Goal: Information Seeking & Learning: Learn about a topic

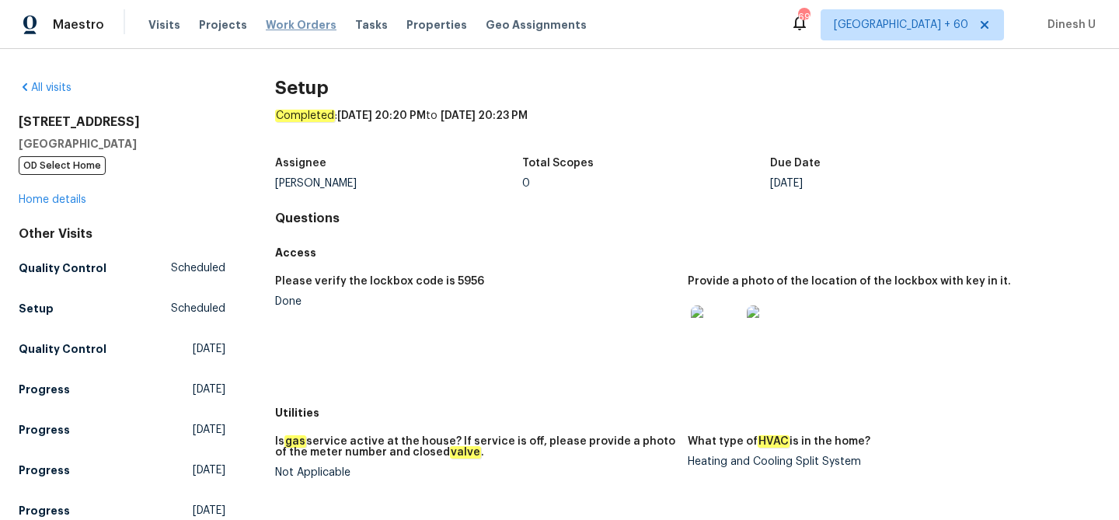
click at [298, 24] on span "Work Orders" at bounding box center [301, 25] width 71 height 16
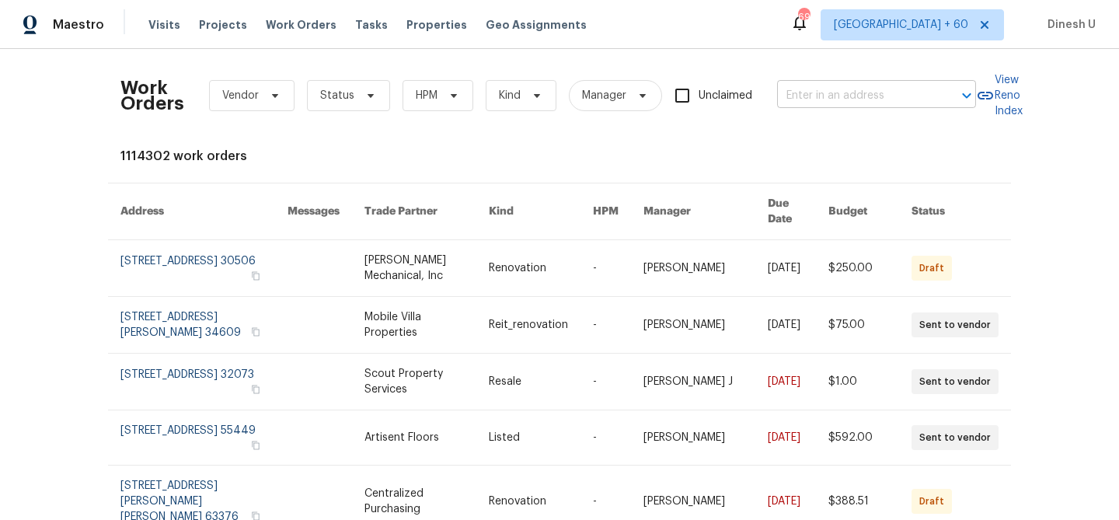
click at [840, 91] on input "text" at bounding box center [854, 96] width 155 height 24
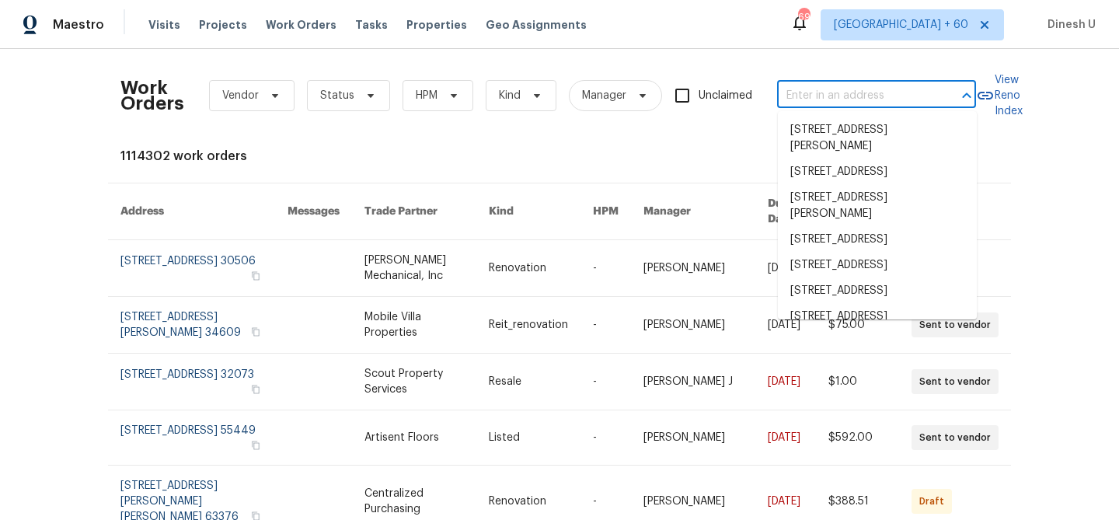
paste input "[STREET_ADDRESS][PERSON_NAME]"
type input "[STREET_ADDRESS][PERSON_NAME]"
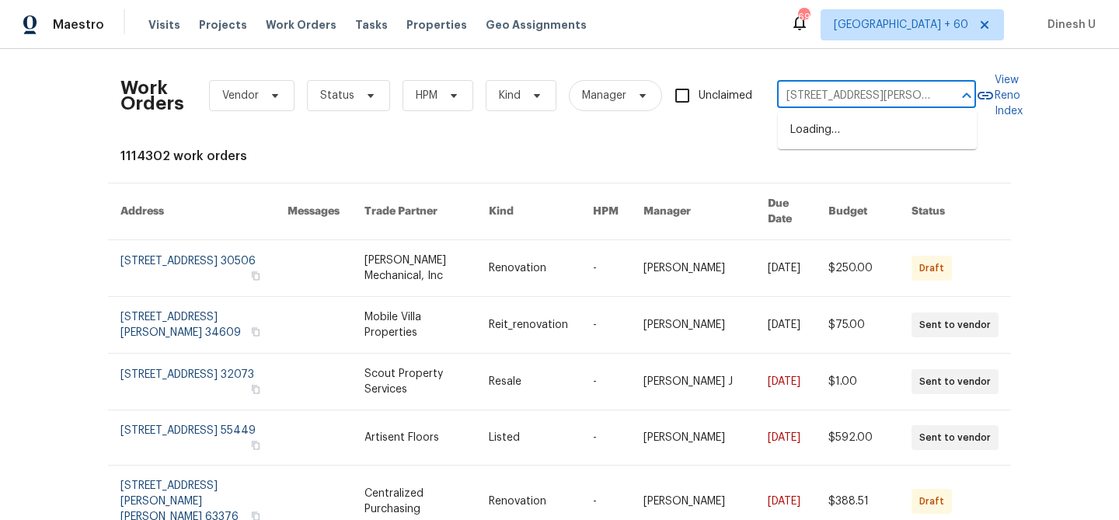
scroll to position [0, 65]
click at [823, 138] on li "[STREET_ADDRESS][PERSON_NAME]" at bounding box center [877, 138] width 199 height 42
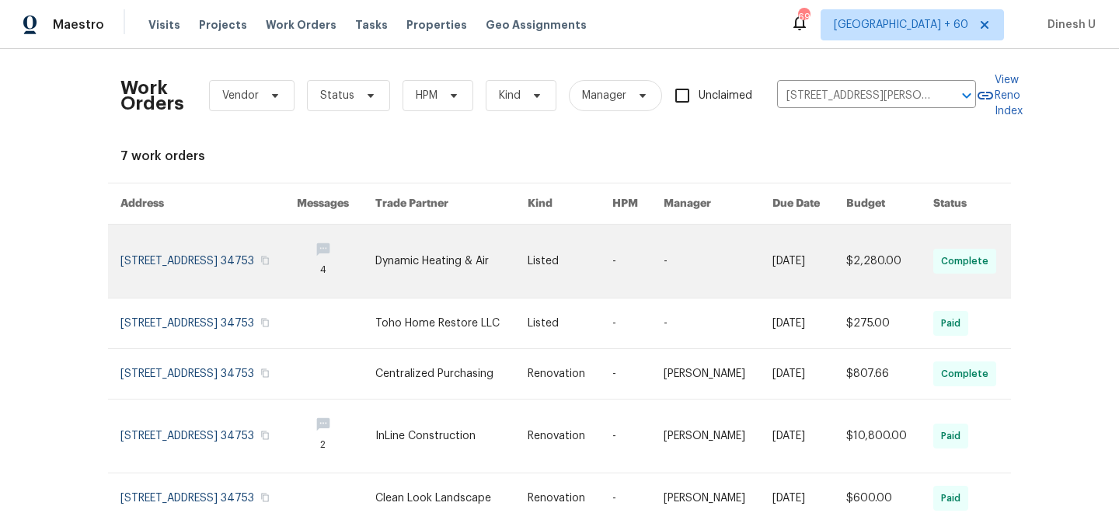
click at [219, 261] on link at bounding box center [208, 260] width 176 height 73
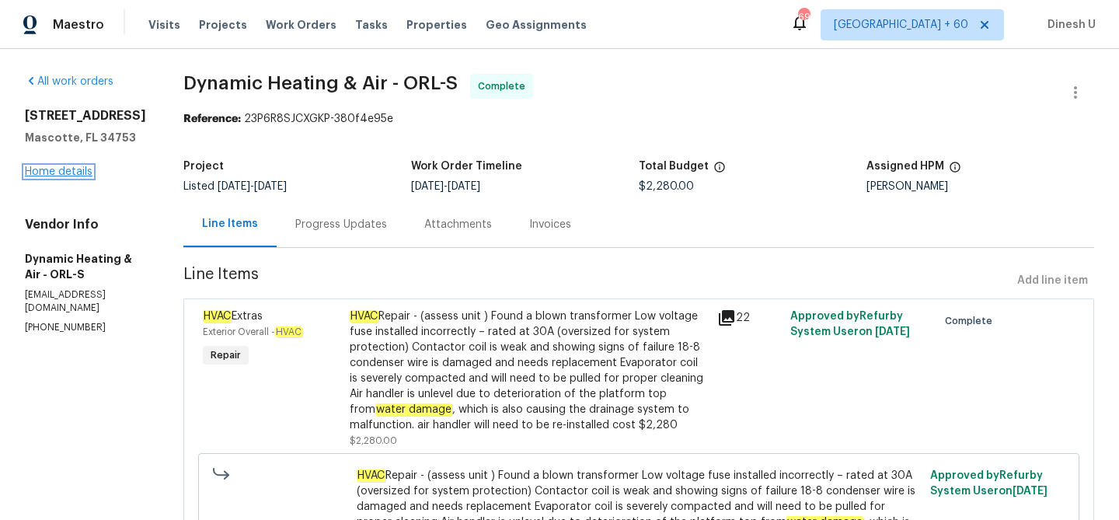
click at [52, 174] on link "Home details" at bounding box center [59, 171] width 68 height 11
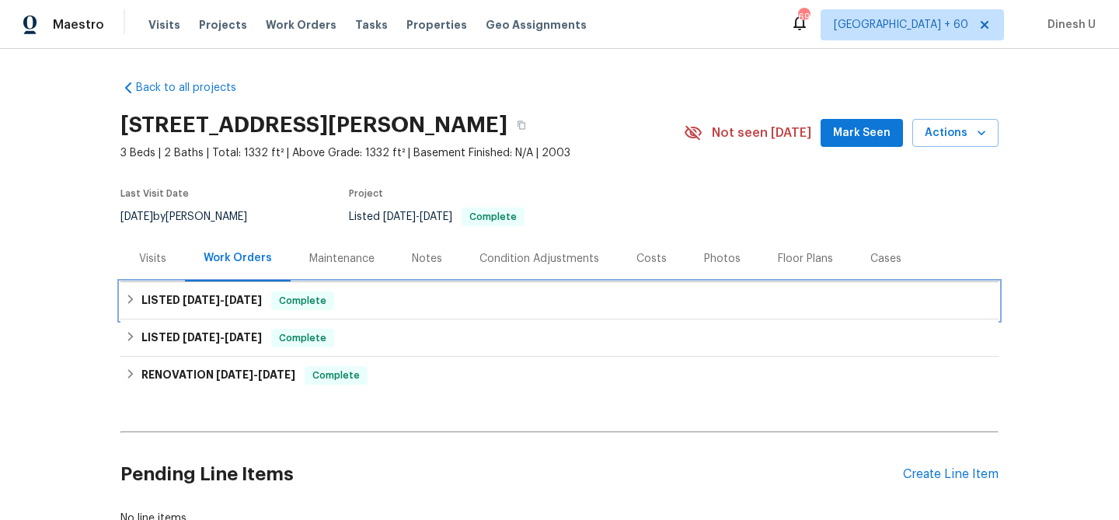
click at [183, 298] on span "[DATE]" at bounding box center [201, 299] width 37 height 11
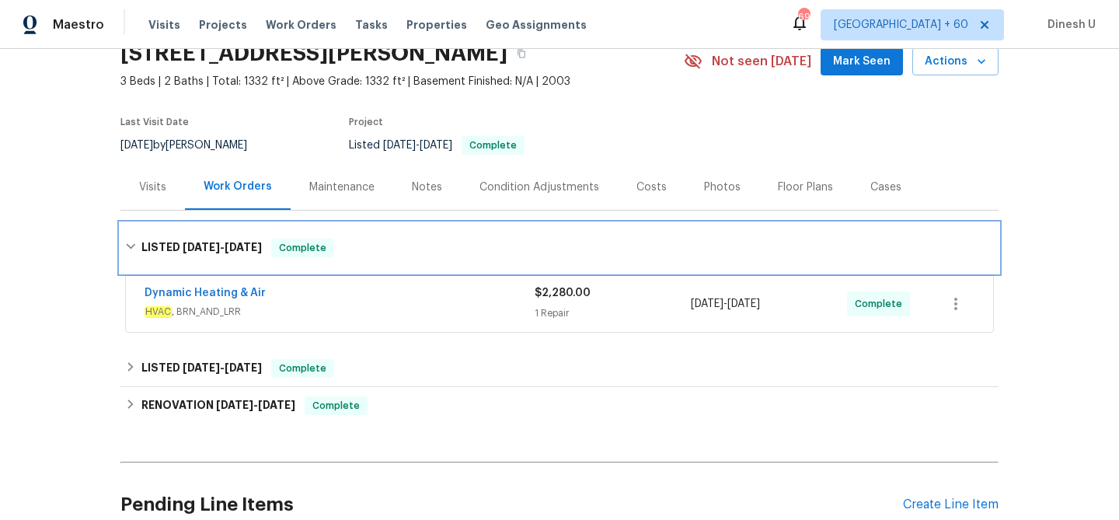
scroll to position [94, 0]
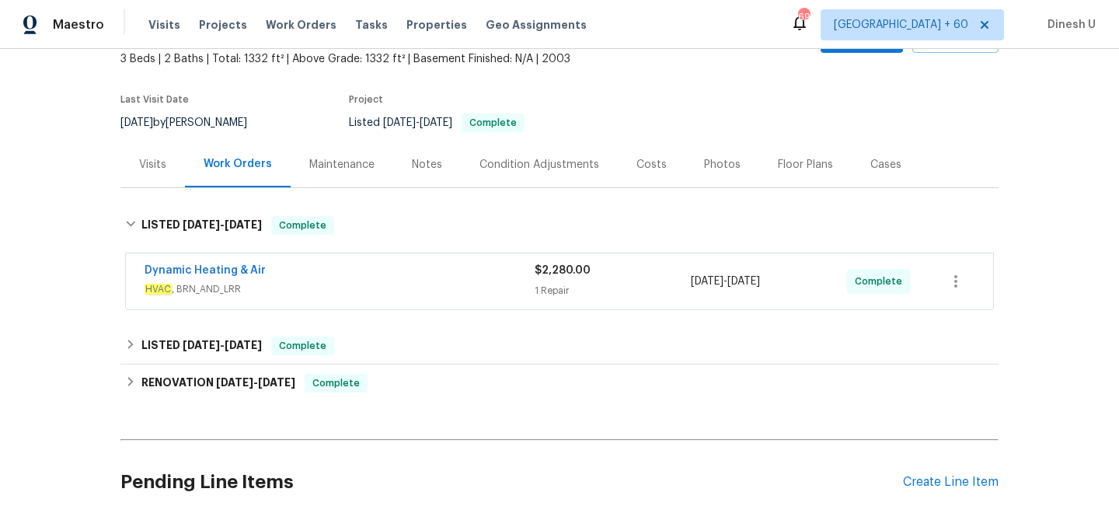
click at [562, 281] on div "$2,280.00 1 Repair" at bounding box center [612, 281] width 156 height 37
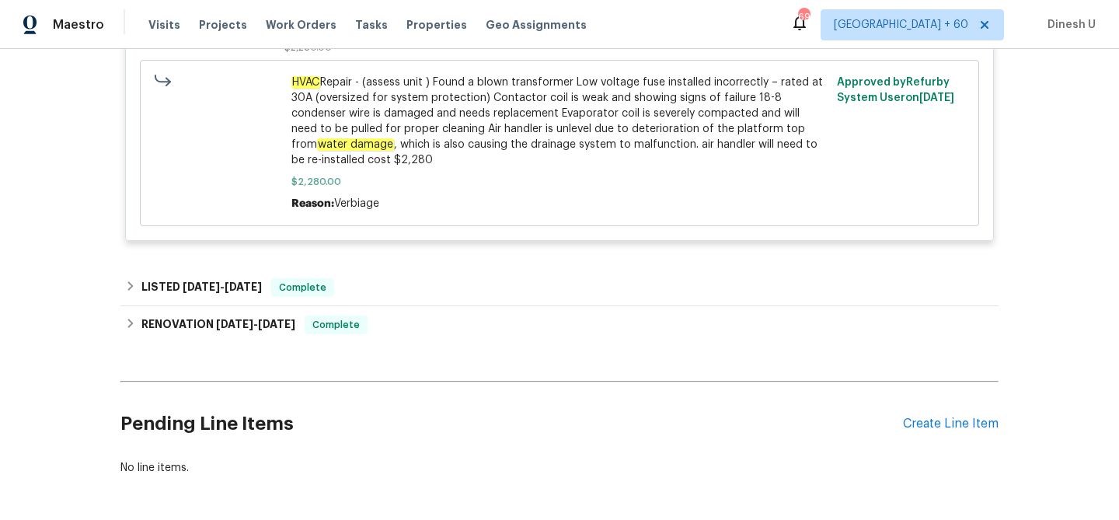
scroll to position [555, 0]
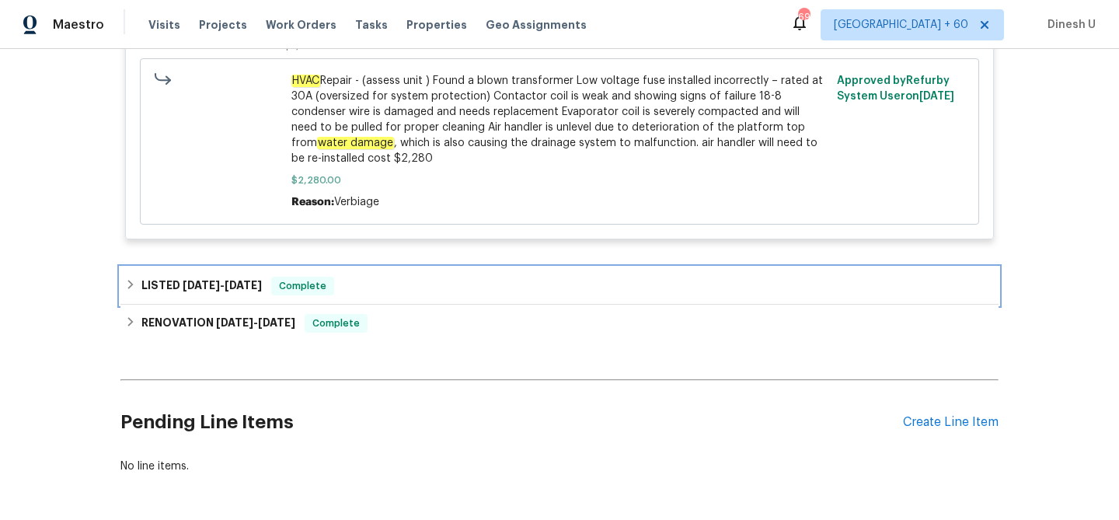
click at [214, 282] on span "[DATE] - [DATE]" at bounding box center [222, 285] width 79 height 11
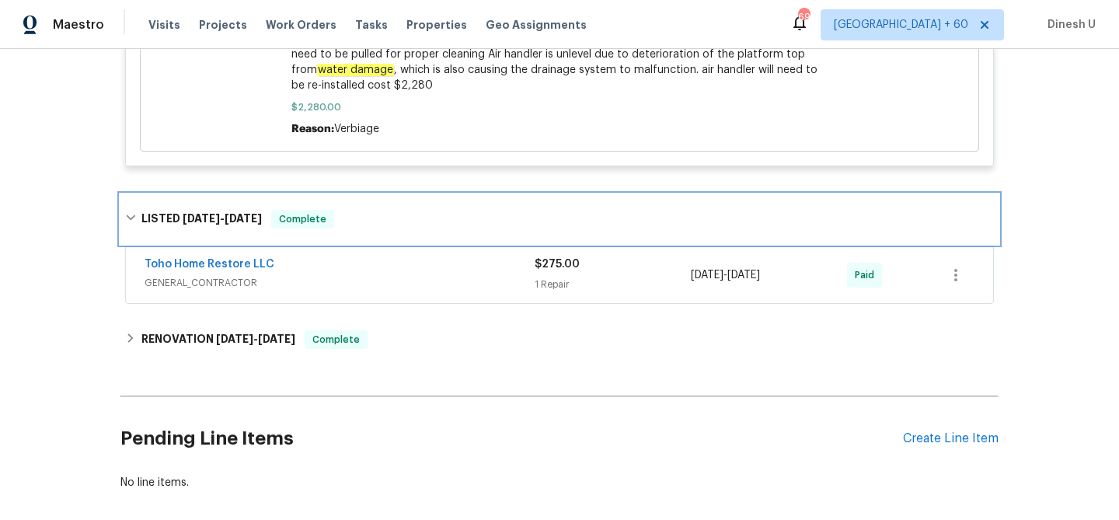
scroll to position [633, 0]
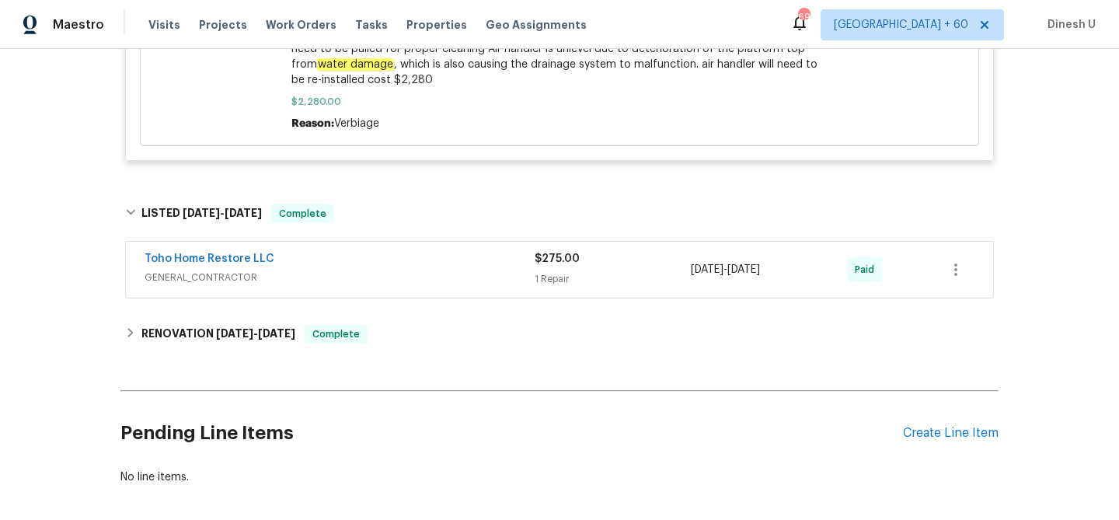
click at [548, 277] on div "1 Repair" at bounding box center [612, 279] width 156 height 16
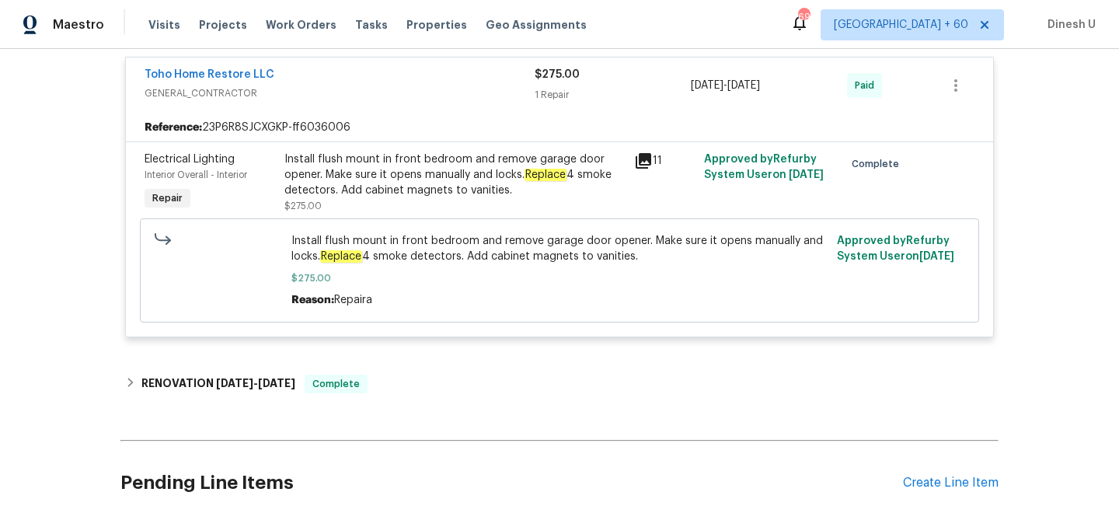
scroll to position [882, 0]
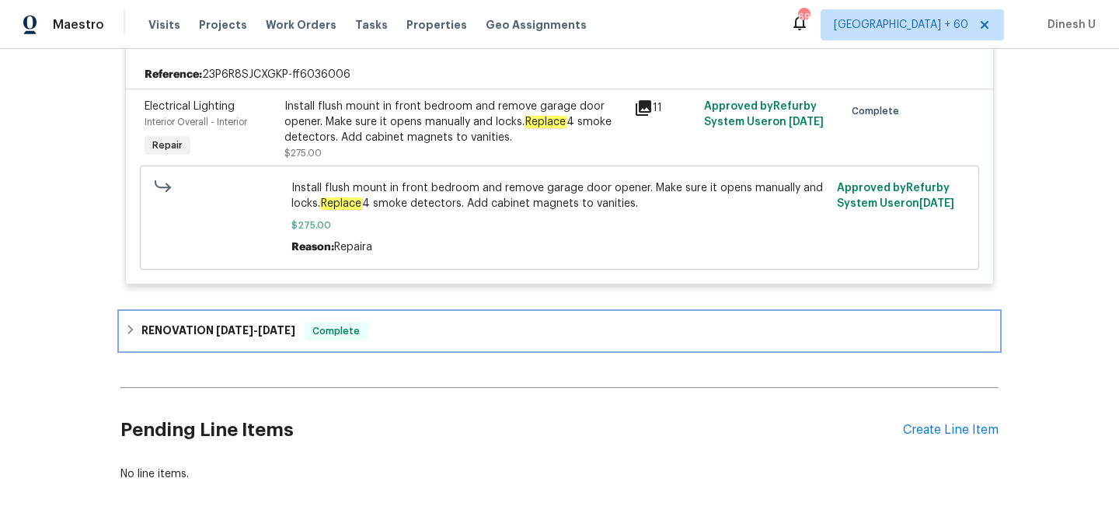
click at [260, 339] on h6 "RENOVATION 6/16/25 - 7/17/25" at bounding box center [218, 331] width 154 height 19
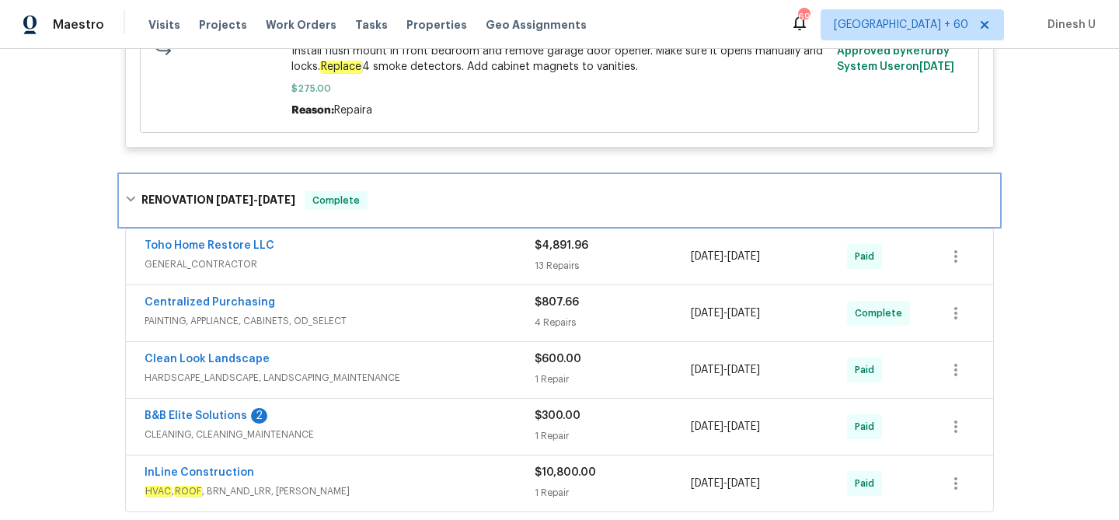
scroll to position [1042, 0]
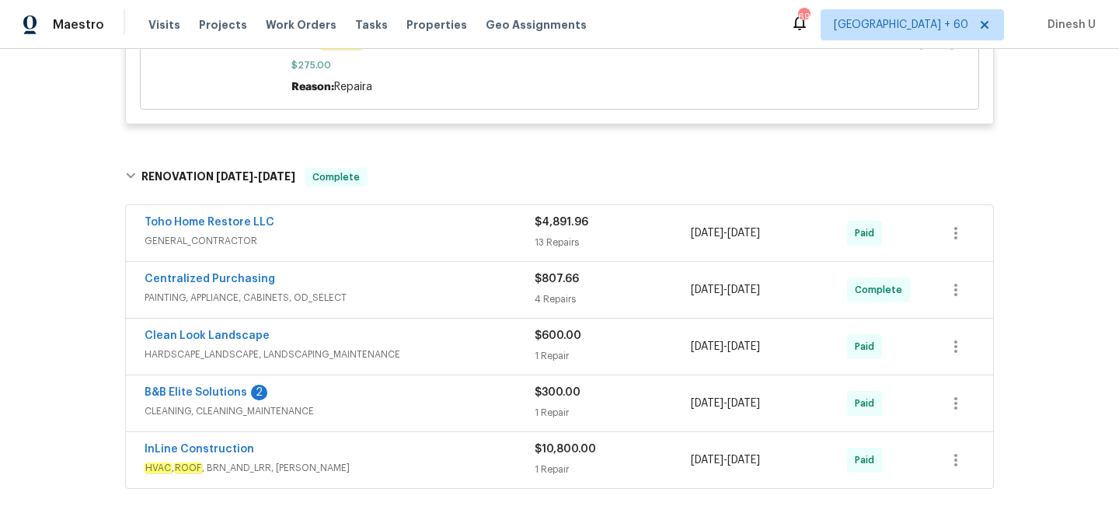
click at [571, 235] on div "$4,891.96 13 Repairs" at bounding box center [612, 232] width 156 height 37
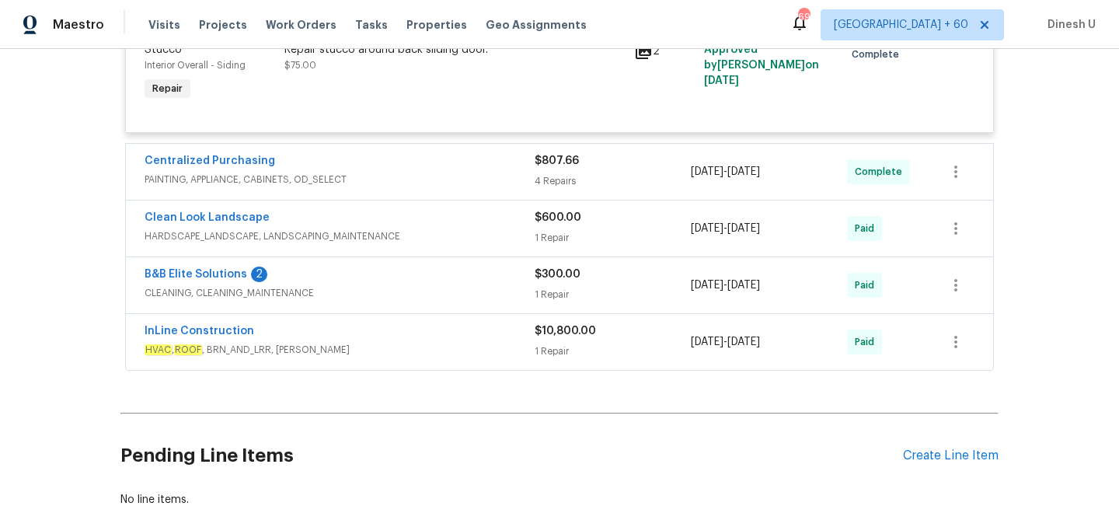
scroll to position [2846, 0]
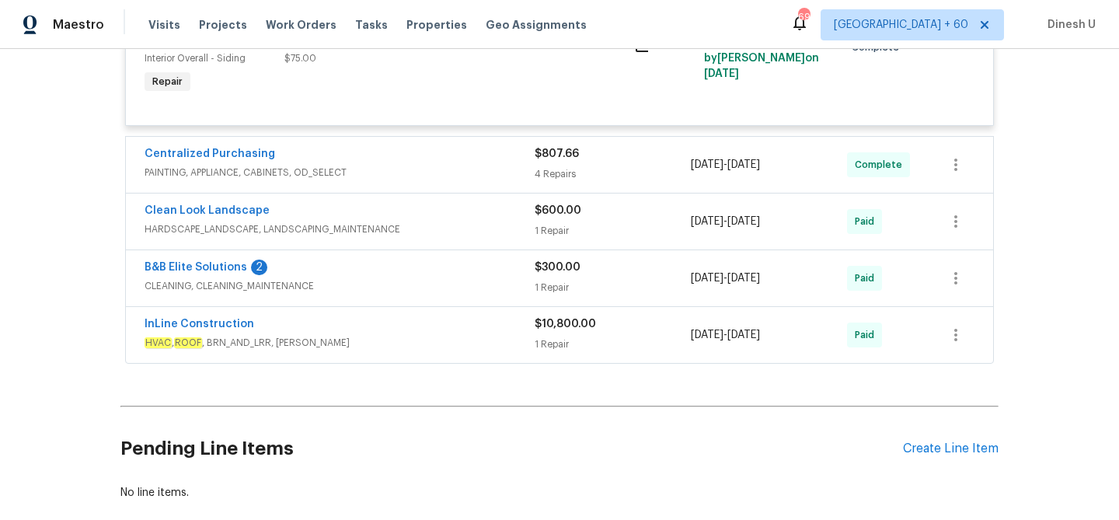
click at [536, 294] on div "1 Repair" at bounding box center [612, 288] width 156 height 16
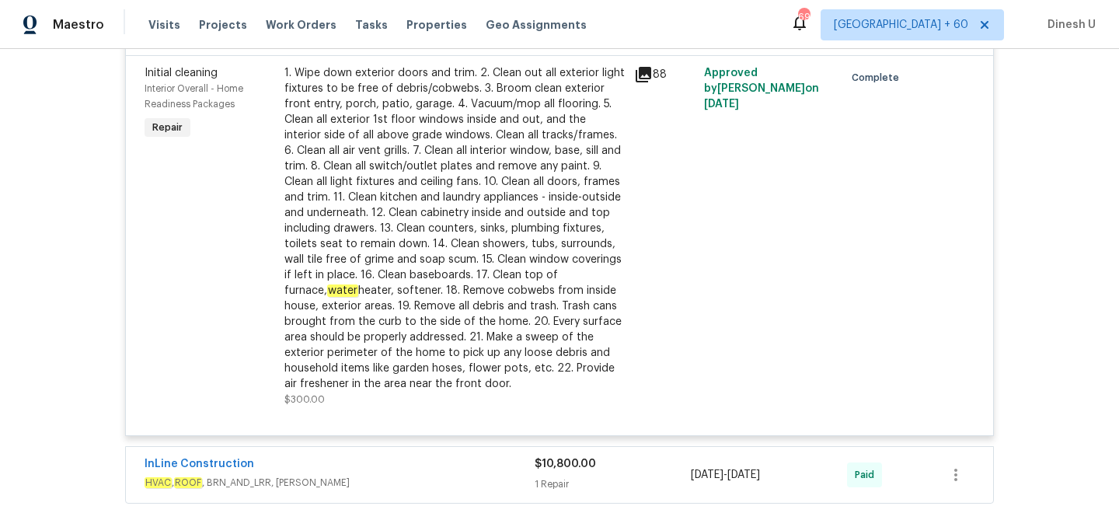
scroll to position [3332, 0]
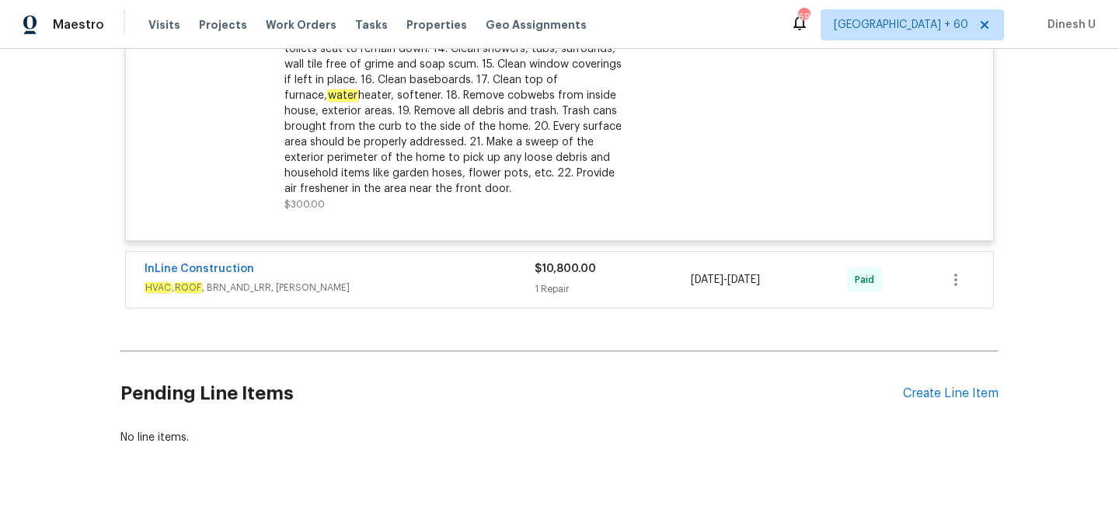
click at [569, 297] on div "1 Repair" at bounding box center [612, 289] width 156 height 16
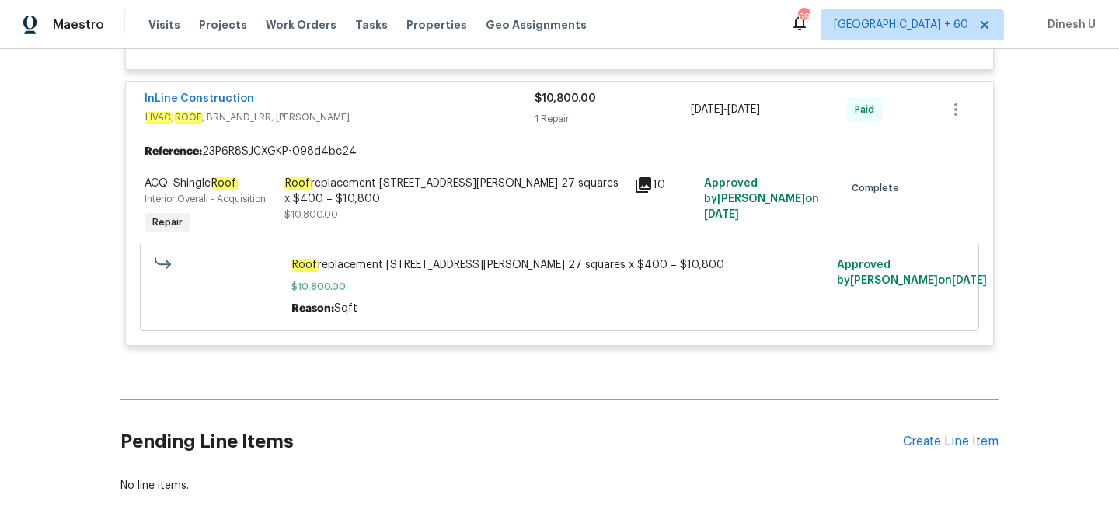
scroll to position [3505, 0]
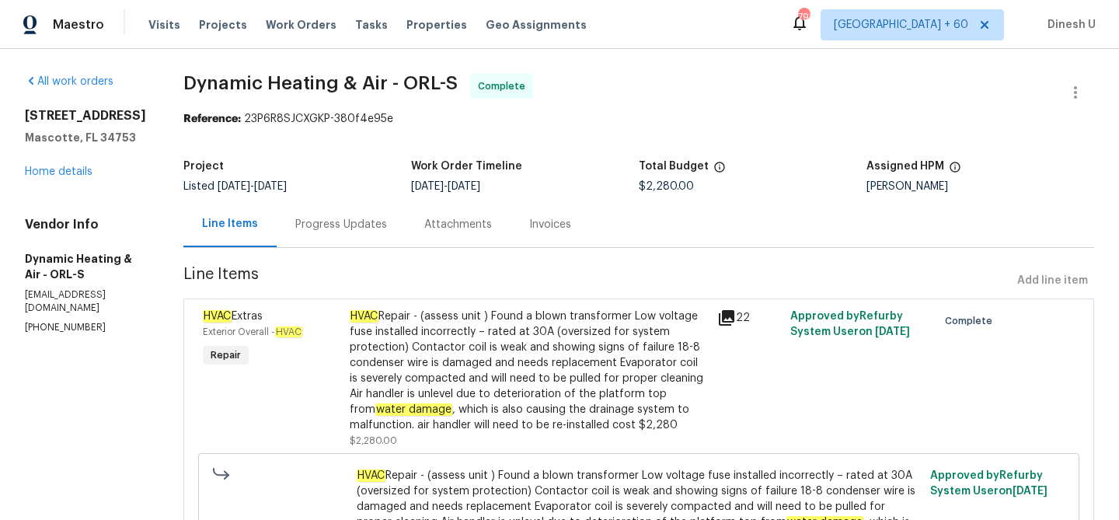
click at [339, 229] on div "Progress Updates" at bounding box center [341, 225] width 92 height 16
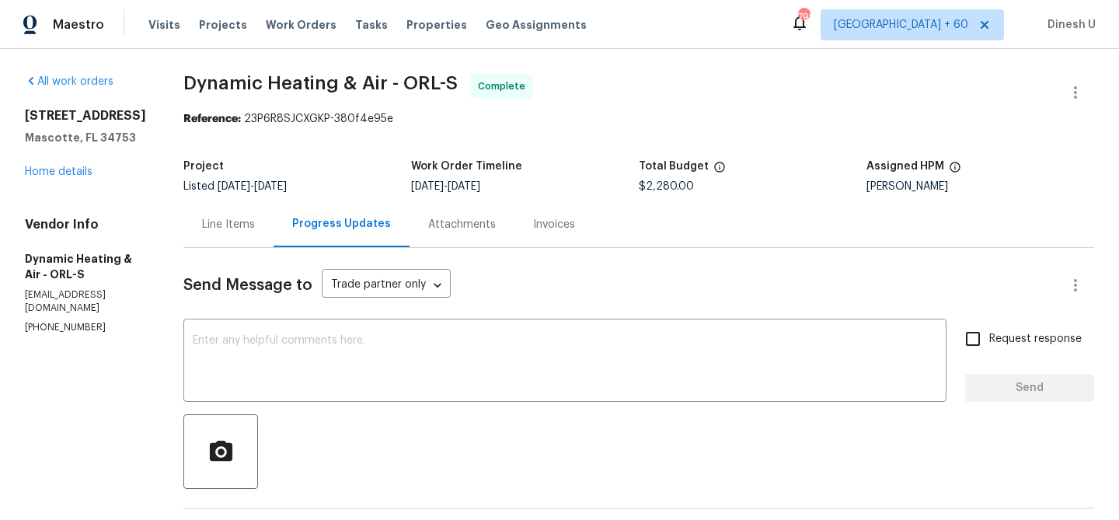
click at [552, 235] on div "Invoices" at bounding box center [553, 224] width 79 height 46
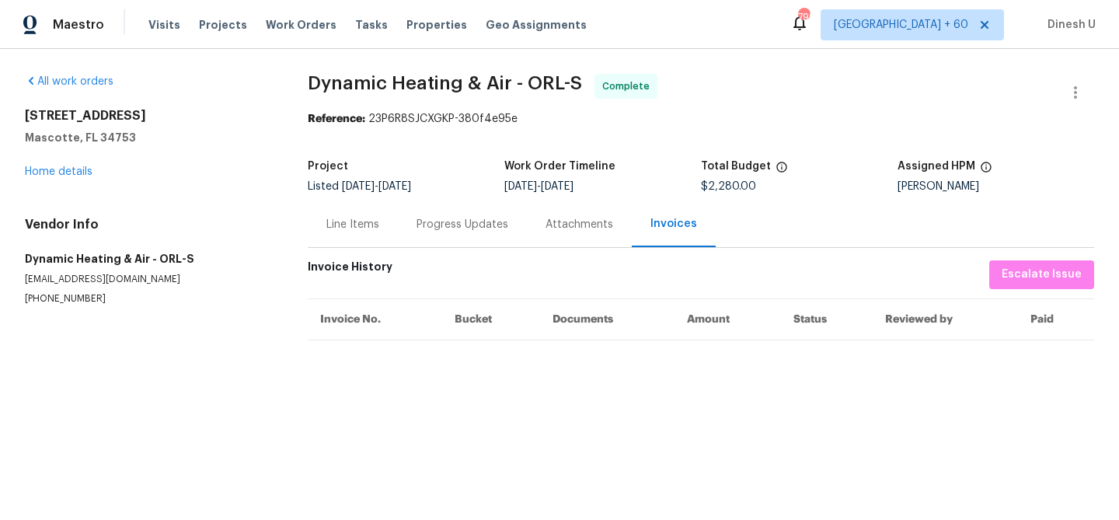
click at [368, 221] on div "Line Items" at bounding box center [352, 225] width 53 height 16
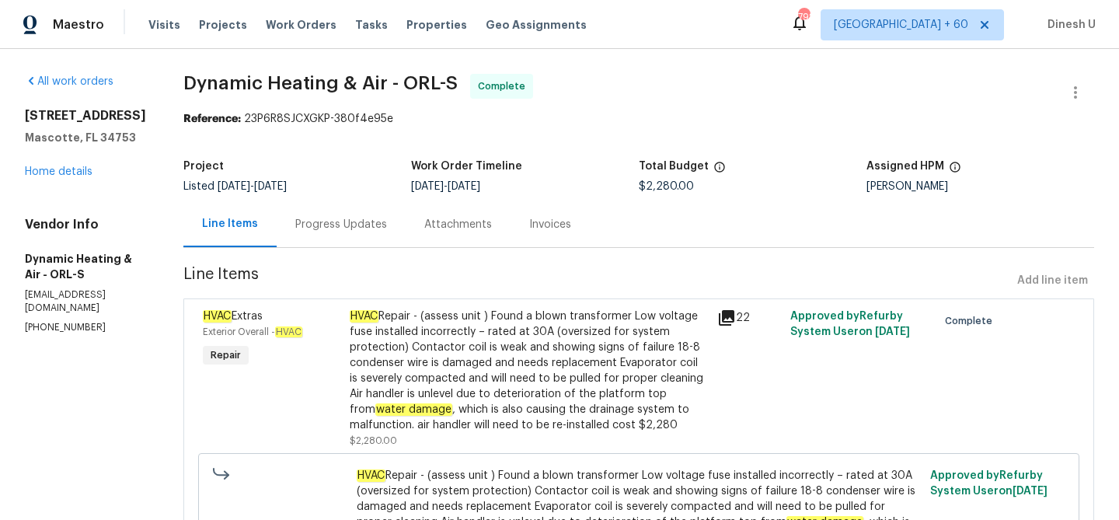
click at [341, 227] on div "Progress Updates" at bounding box center [341, 225] width 92 height 16
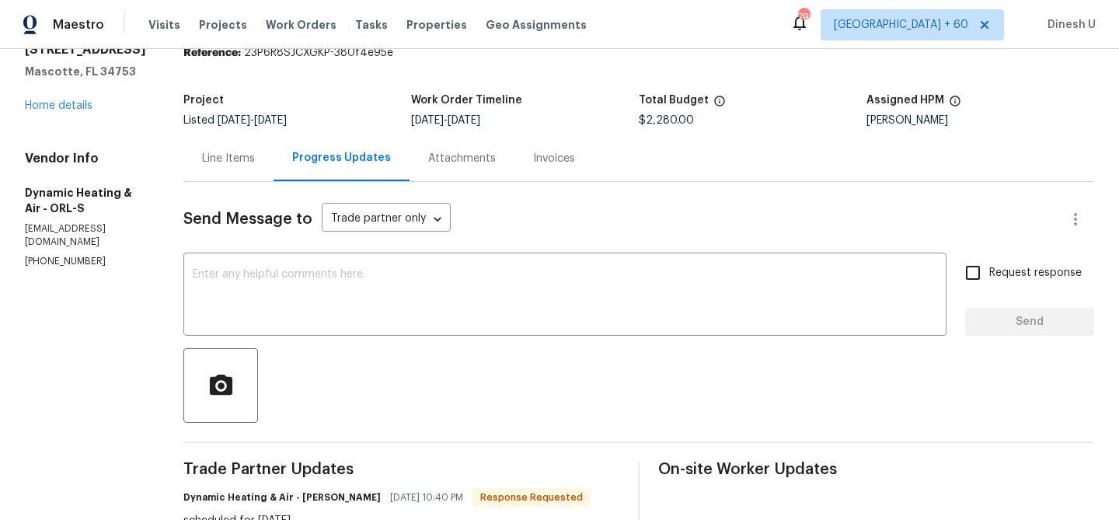
scroll to position [5, 0]
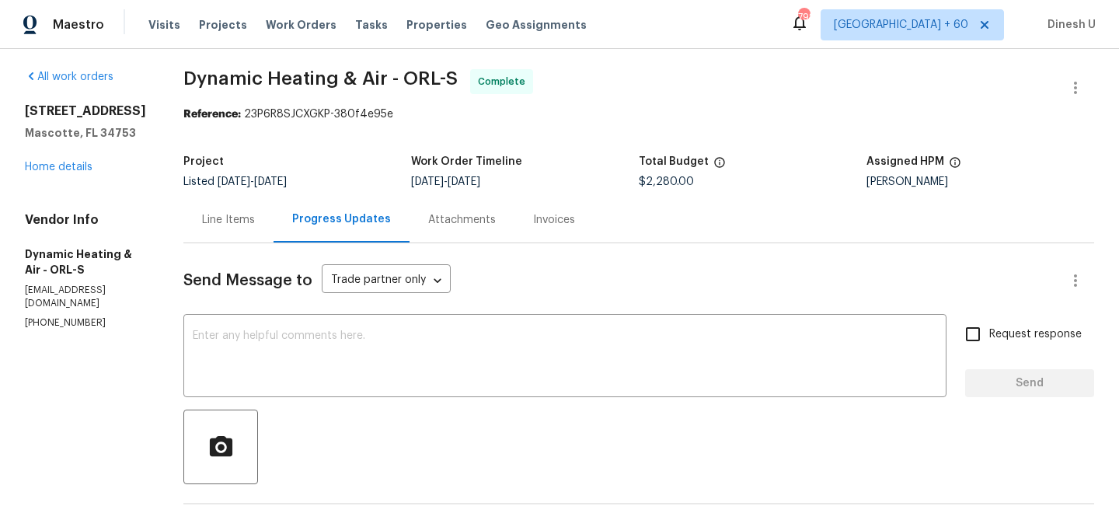
click at [252, 209] on div "Line Items" at bounding box center [228, 220] width 90 height 46
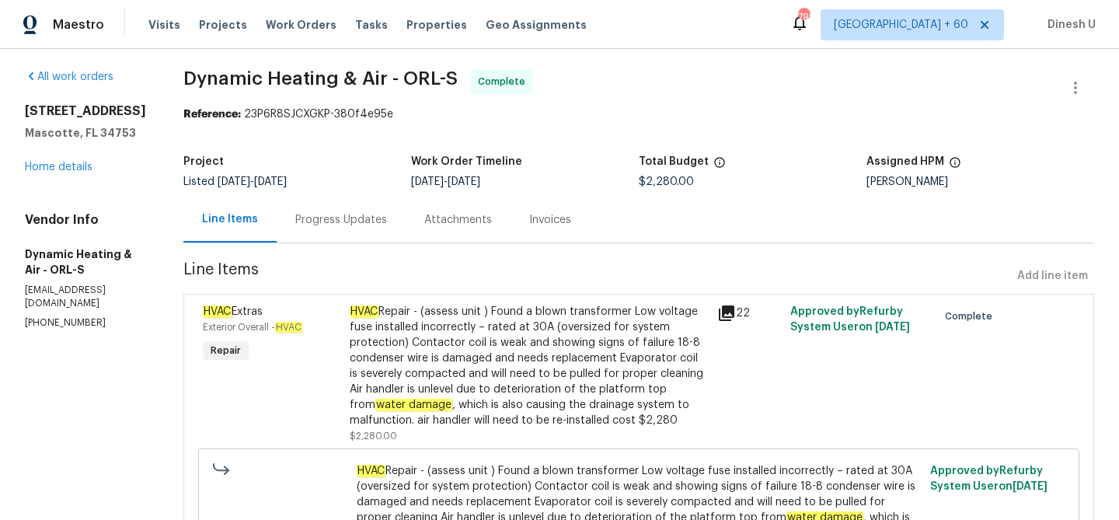
click at [727, 311] on icon at bounding box center [727, 313] width 16 height 16
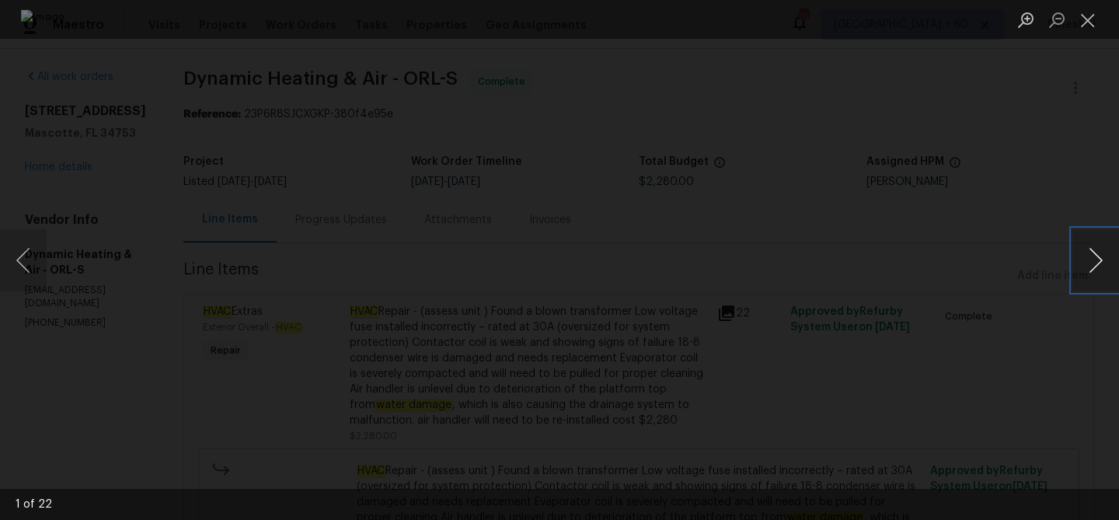
click at [1105, 256] on button "Next image" at bounding box center [1095, 260] width 47 height 62
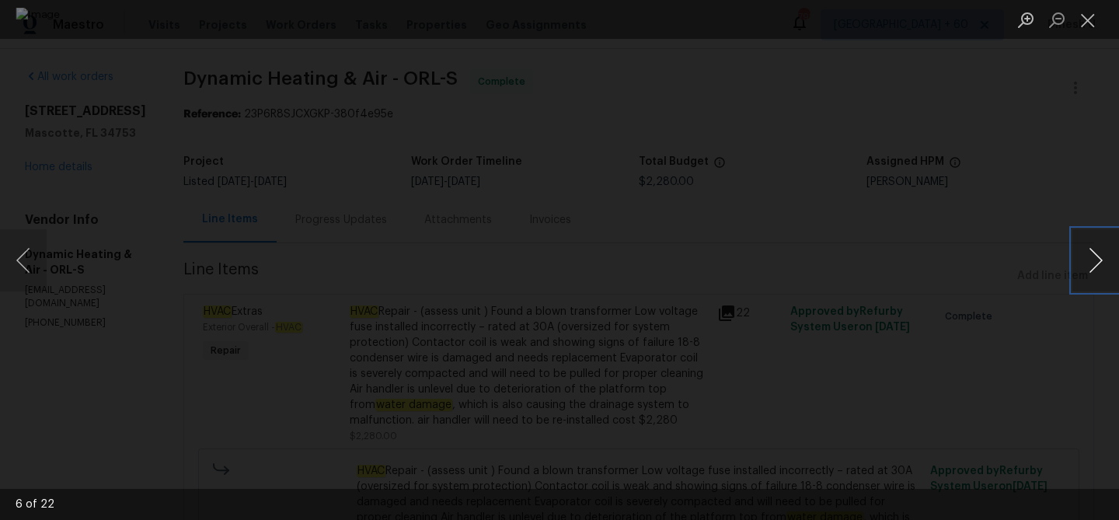
click at [1101, 253] on button "Next image" at bounding box center [1095, 260] width 47 height 62
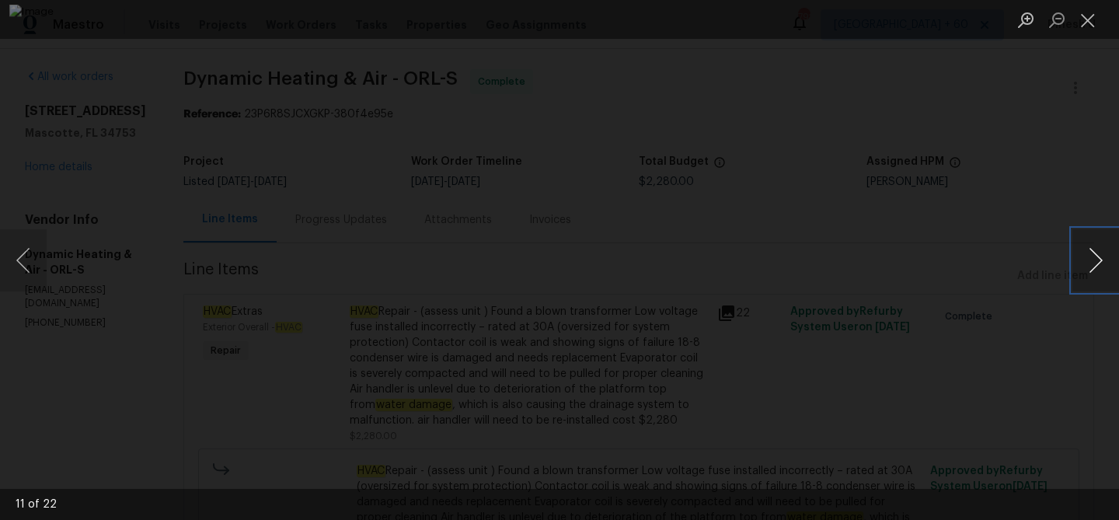
click at [1101, 253] on button "Next image" at bounding box center [1095, 260] width 47 height 62
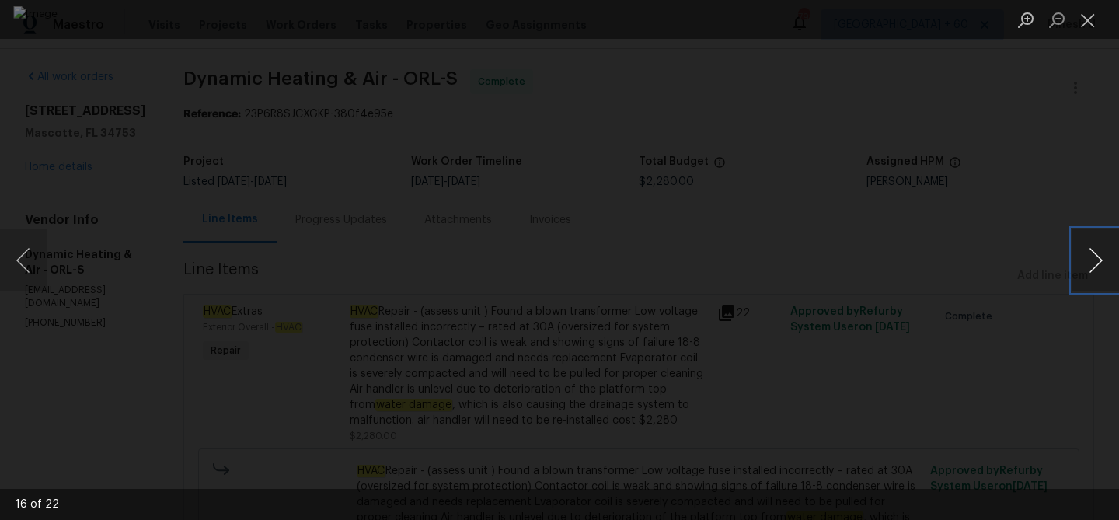
click at [1101, 253] on button "Next image" at bounding box center [1095, 260] width 47 height 62
click at [19, 255] on button "Previous image" at bounding box center [23, 260] width 47 height 62
click at [1091, 255] on button "Next image" at bounding box center [1095, 260] width 47 height 62
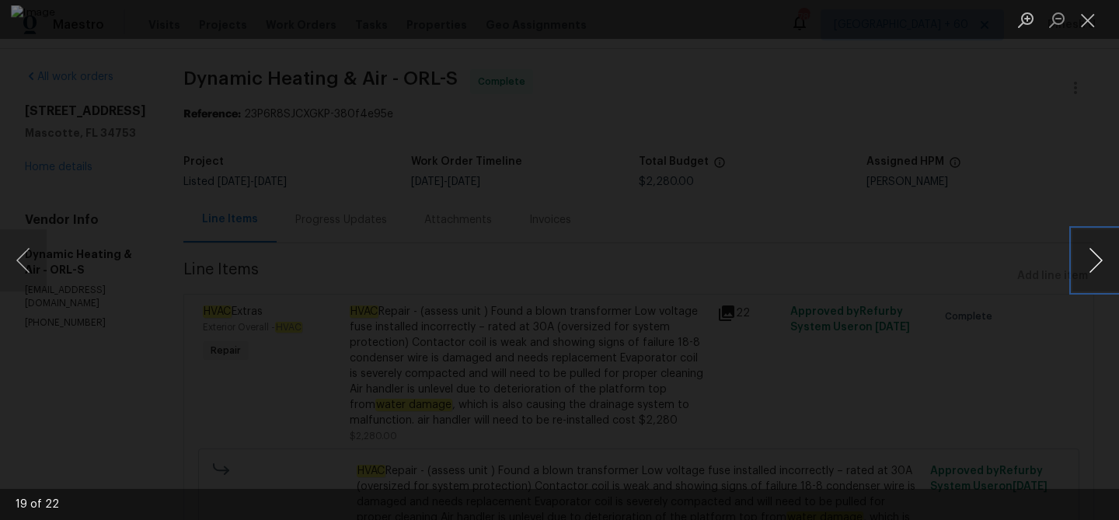
click at [1091, 255] on button "Next image" at bounding box center [1095, 260] width 47 height 62
click at [1095, 18] on button "Close lightbox" at bounding box center [1087, 19] width 31 height 27
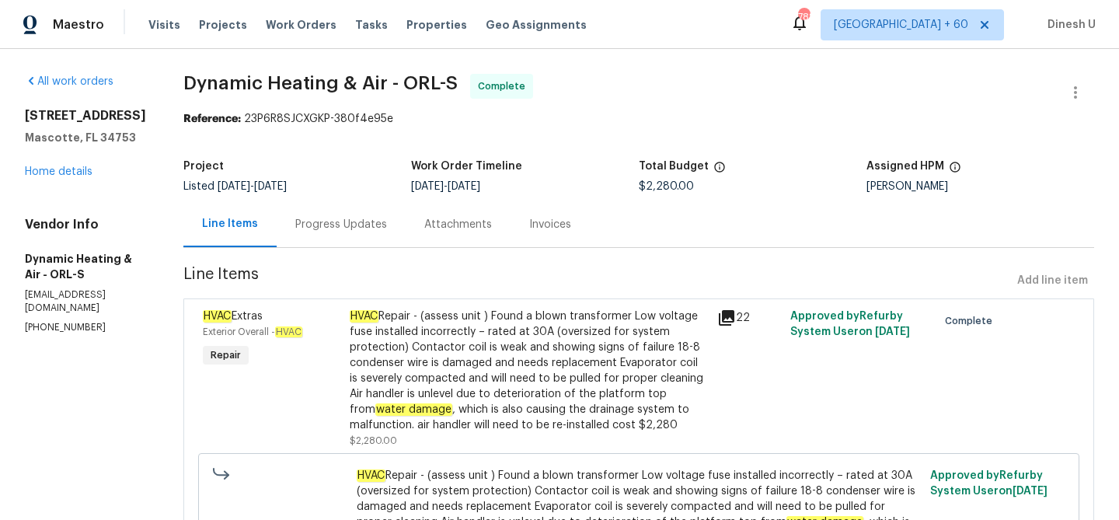
click at [387, 226] on div "Progress Updates" at bounding box center [341, 225] width 92 height 16
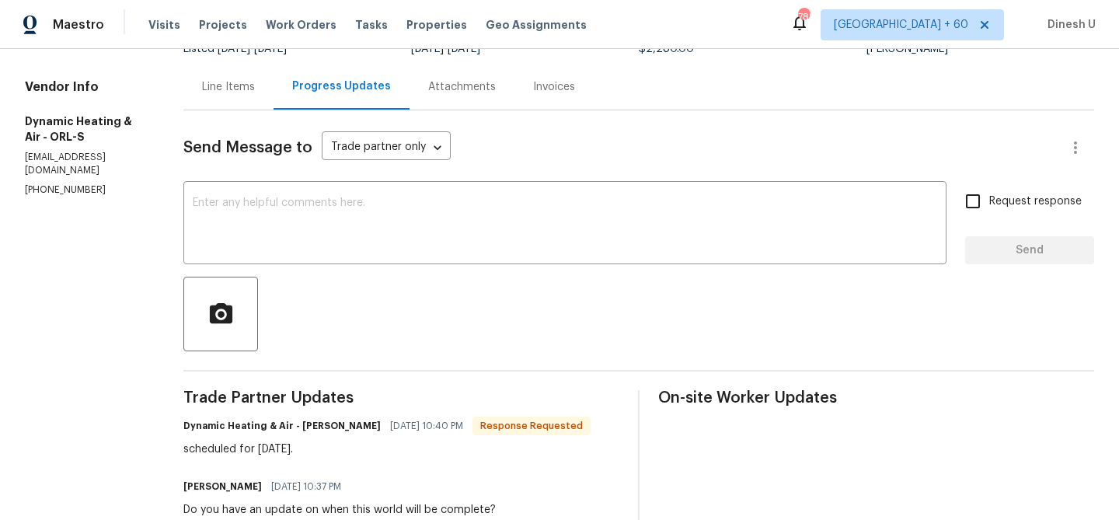
scroll to position [621, 0]
